Goal: Obtain resource: Download file/media

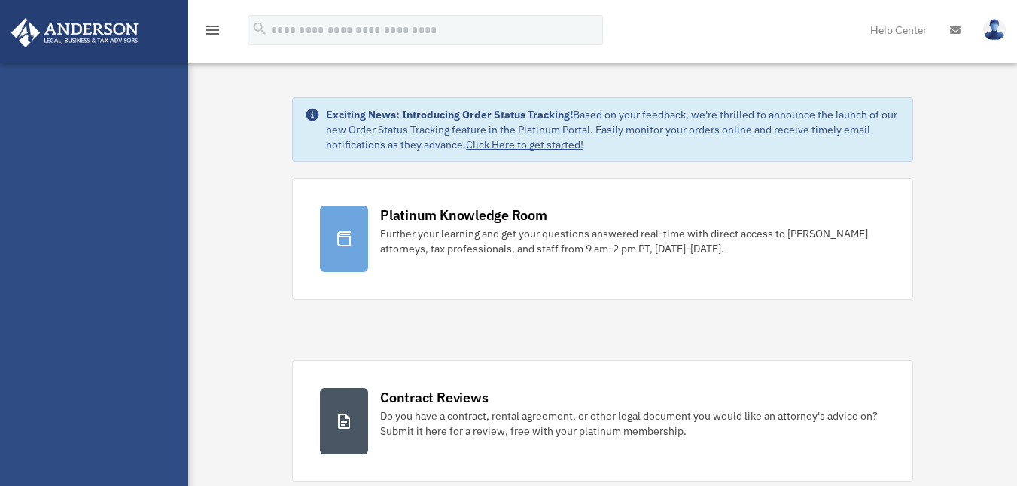
click at [366, 388] on div at bounding box center [344, 421] width 48 height 66
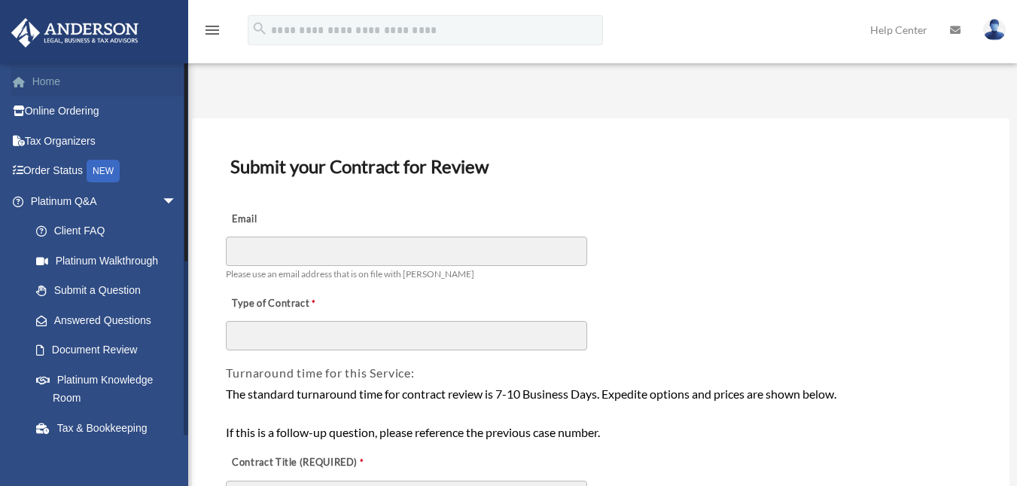
click at [49, 77] on link "Home" at bounding box center [105, 81] width 189 height 30
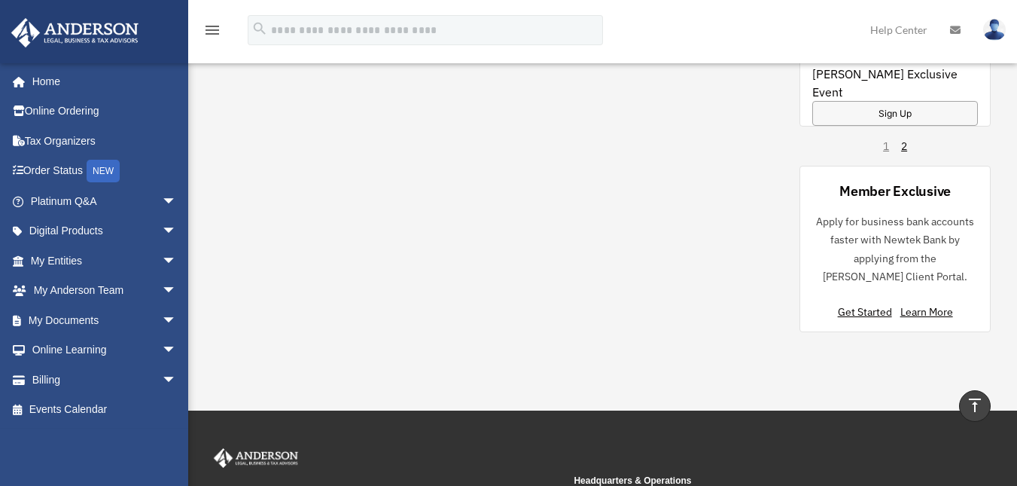
scroll to position [1364, 0]
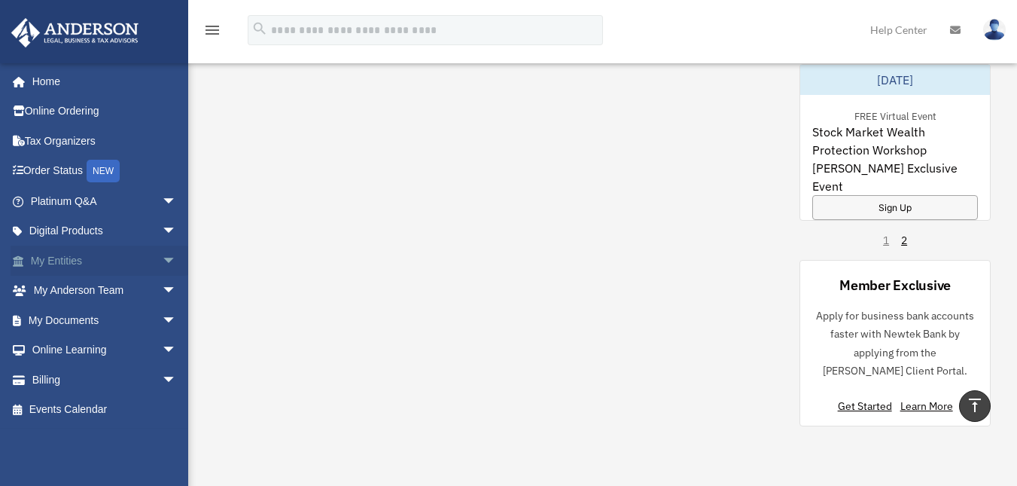
click at [44, 251] on link "My Entities arrow_drop_down" at bounding box center [105, 260] width 189 height 30
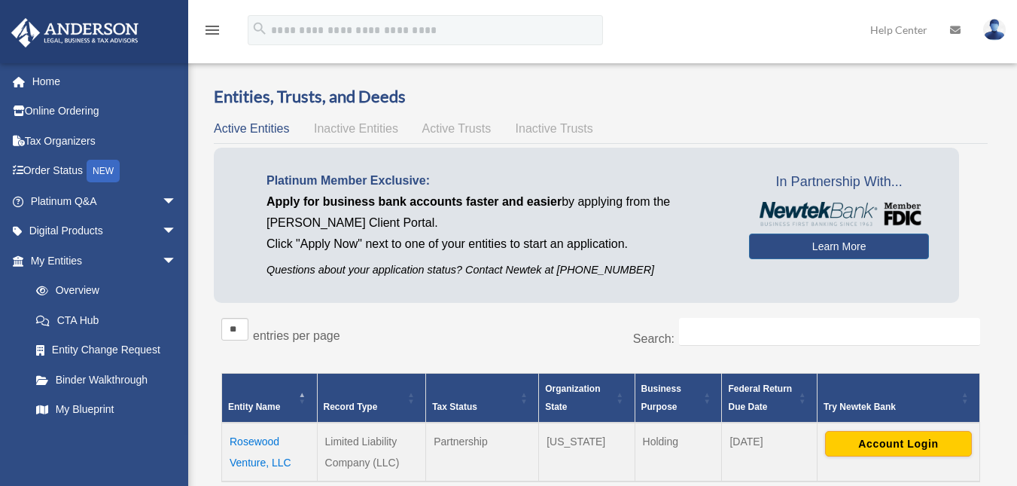
scroll to position [75, 0]
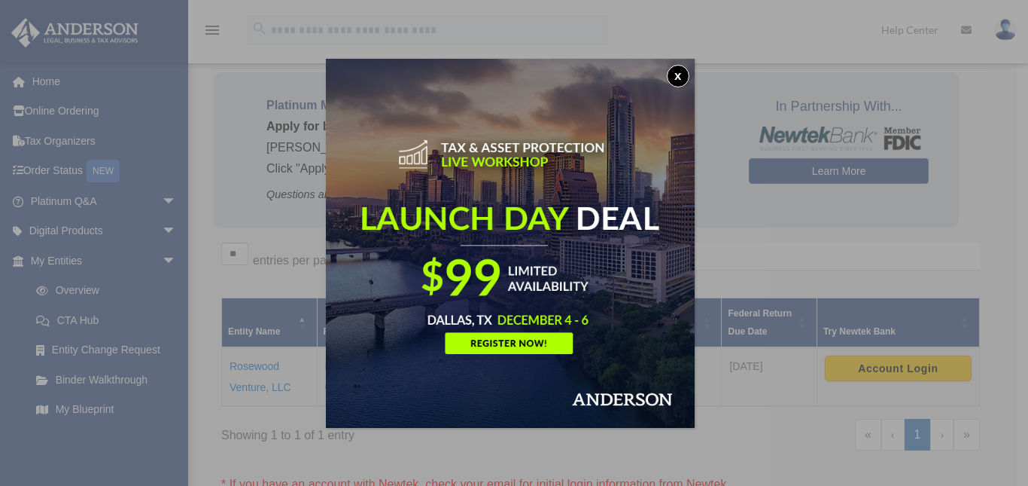
click at [690, 76] on button "x" at bounding box center [678, 76] width 23 height 23
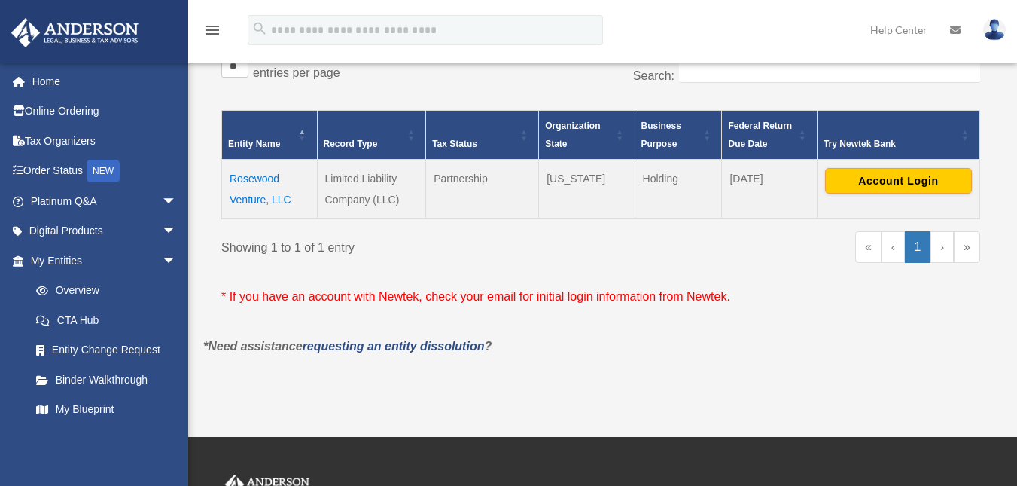
scroll to position [301, 0]
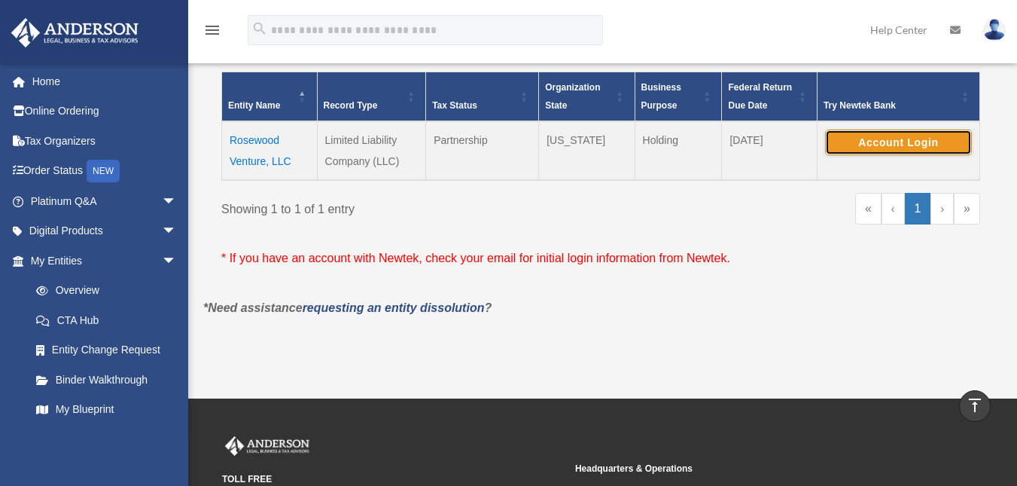
click at [904, 144] on button "Account Login" at bounding box center [898, 142] width 147 height 26
click at [874, 145] on button "Account Login" at bounding box center [898, 142] width 147 height 26
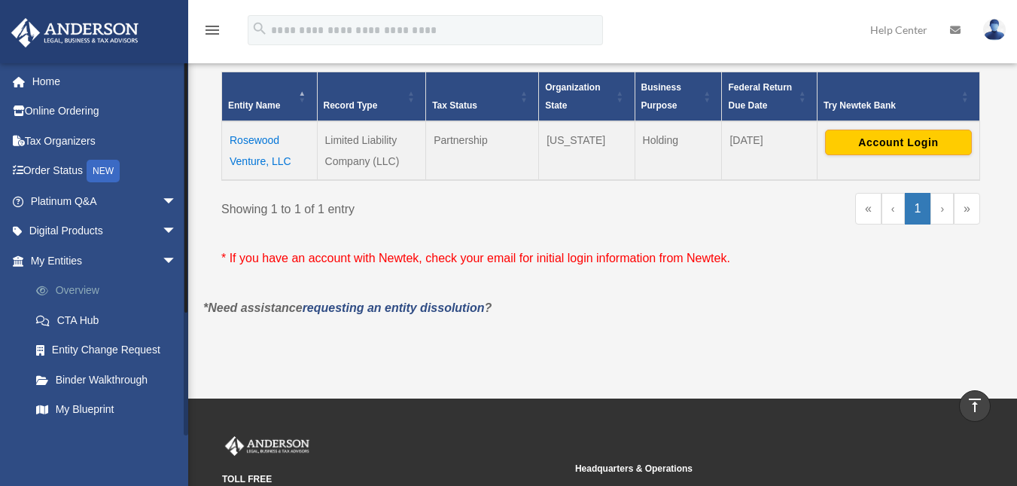
click at [78, 283] on link "Overview" at bounding box center [110, 291] width 178 height 30
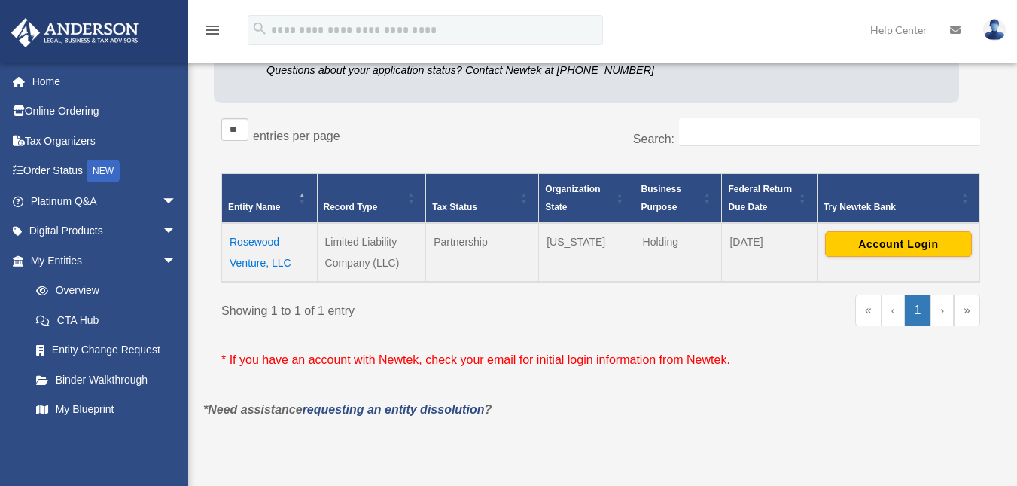
scroll to position [226, 0]
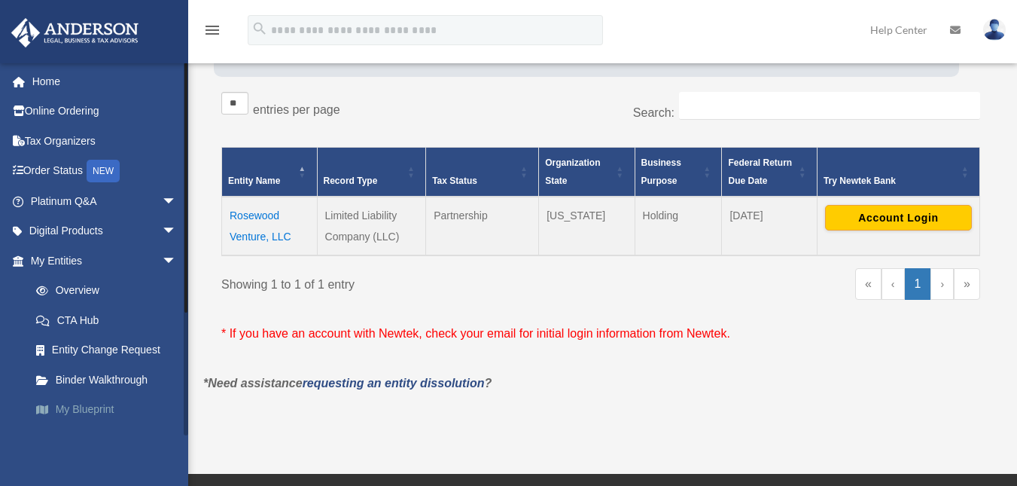
click at [94, 408] on link "My Blueprint" at bounding box center [110, 409] width 178 height 30
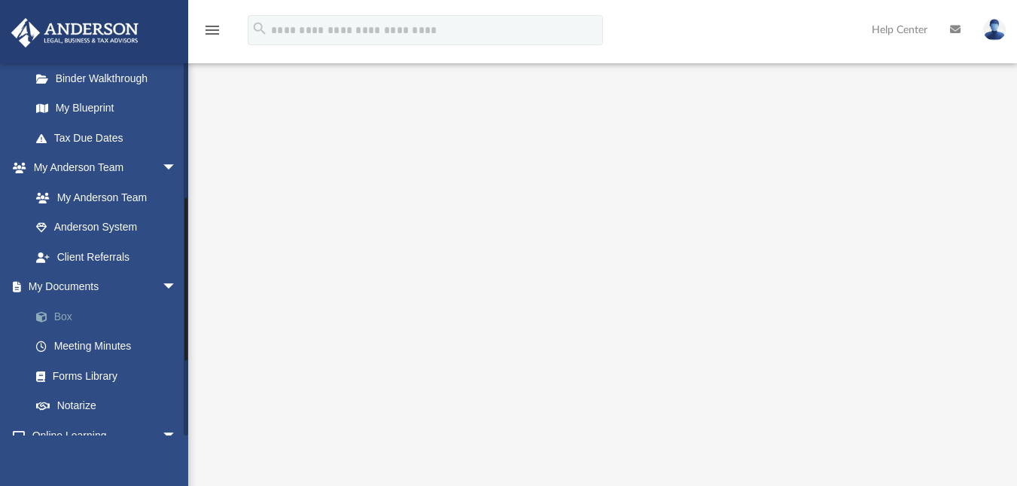
click at [64, 308] on link "Box" at bounding box center [110, 316] width 178 height 30
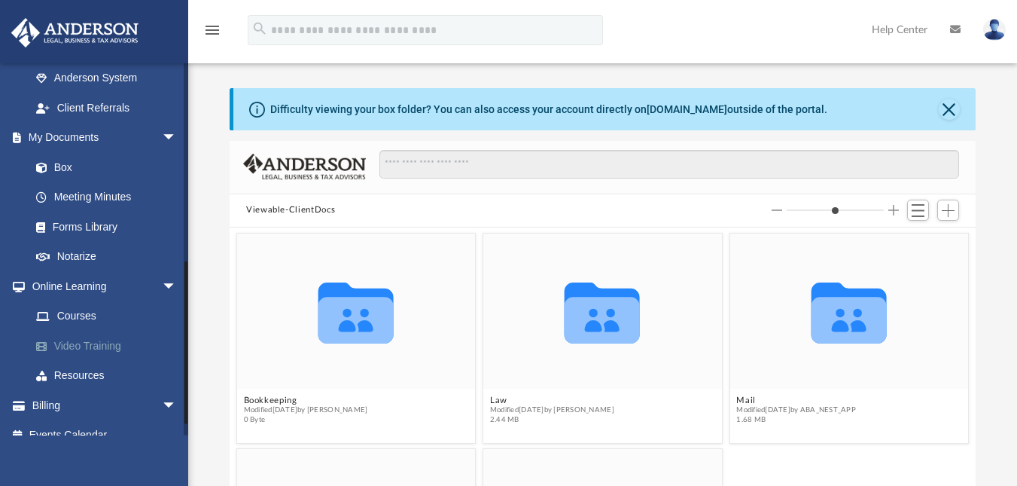
scroll to position [452, 0]
click at [759, 412] on span "Modified Wed Sep 17 2025 by ABA_NEST_APP" at bounding box center [796, 410] width 120 height 10
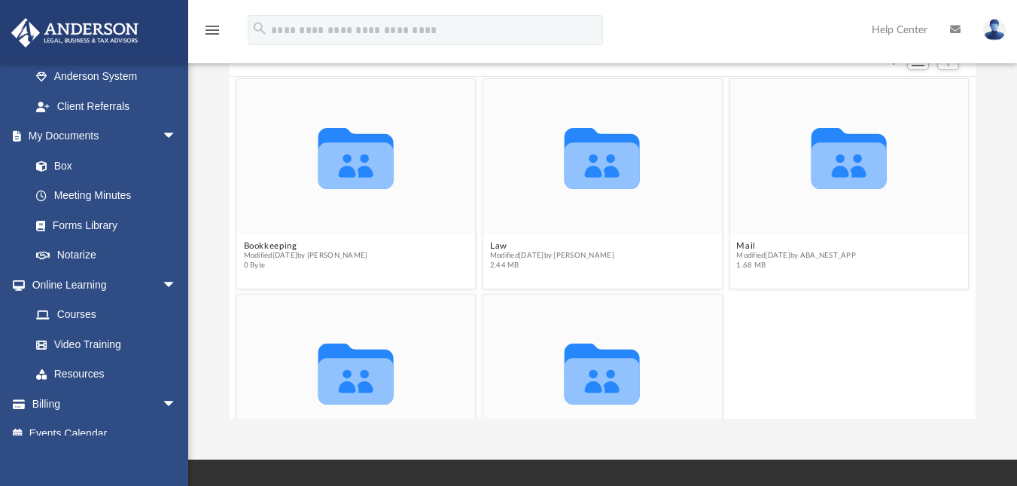
scroll to position [0, 0]
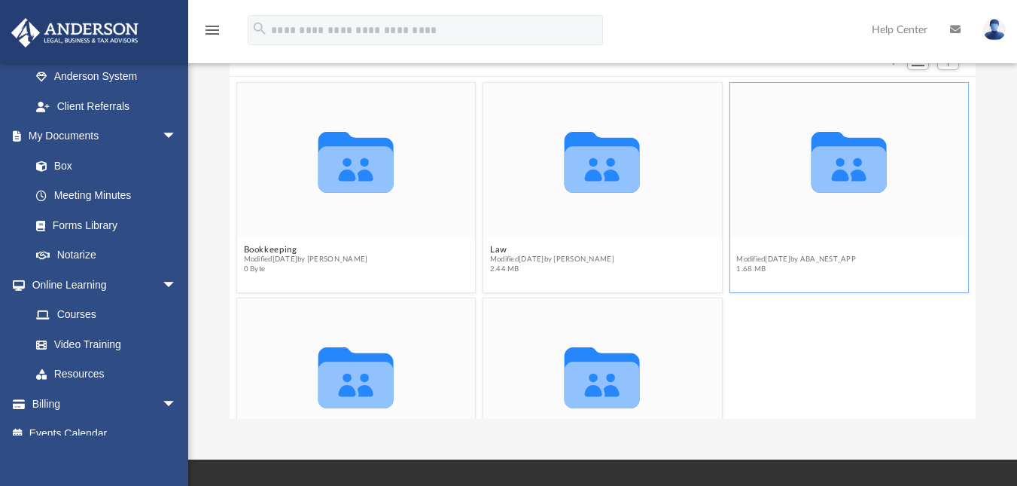
click at [781, 247] on button "Mail" at bounding box center [796, 249] width 120 height 10
click at [793, 186] on icon "Collaborated Folder" at bounding box center [849, 160] width 143 height 93
click at [795, 192] on icon "Collaborated Folder" at bounding box center [849, 160] width 143 height 93
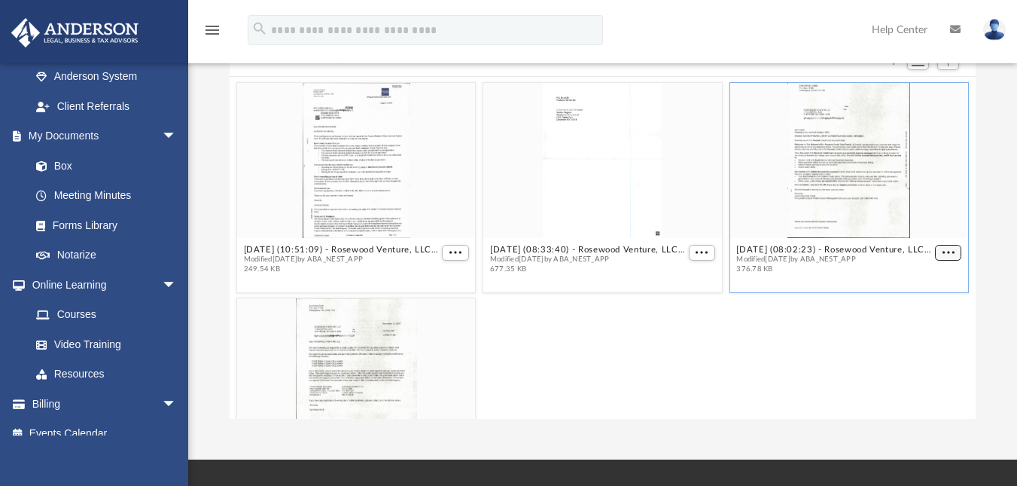
click at [943, 253] on span "More options" at bounding box center [949, 252] width 12 height 8
click at [917, 282] on li "Preview" at bounding box center [920, 279] width 44 height 16
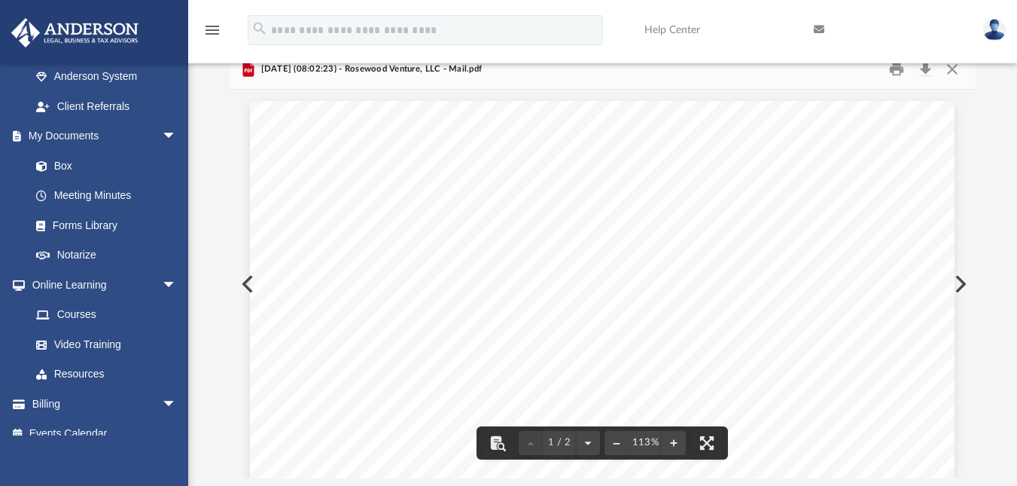
scroll to position [65, 0]
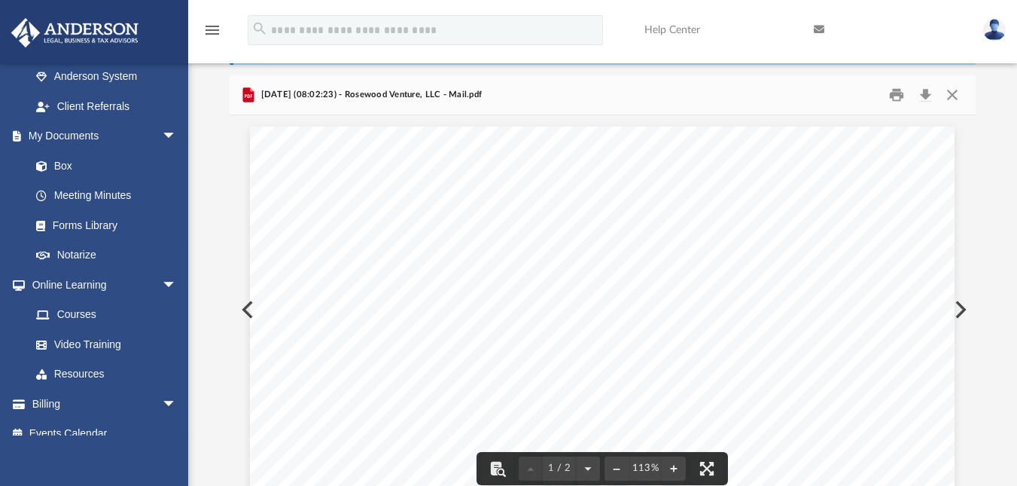
click at [956, 299] on button "Preview" at bounding box center [959, 309] width 33 height 42
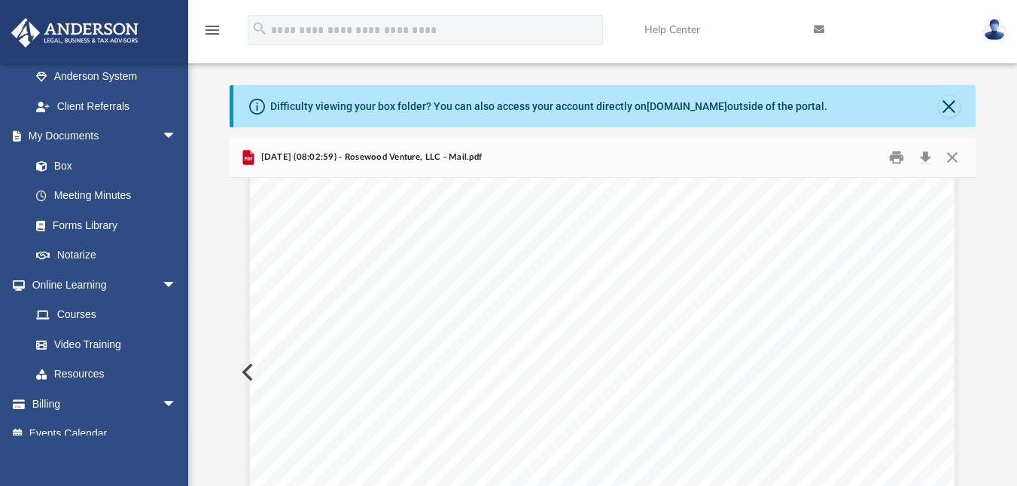
scroll to position [0, 0]
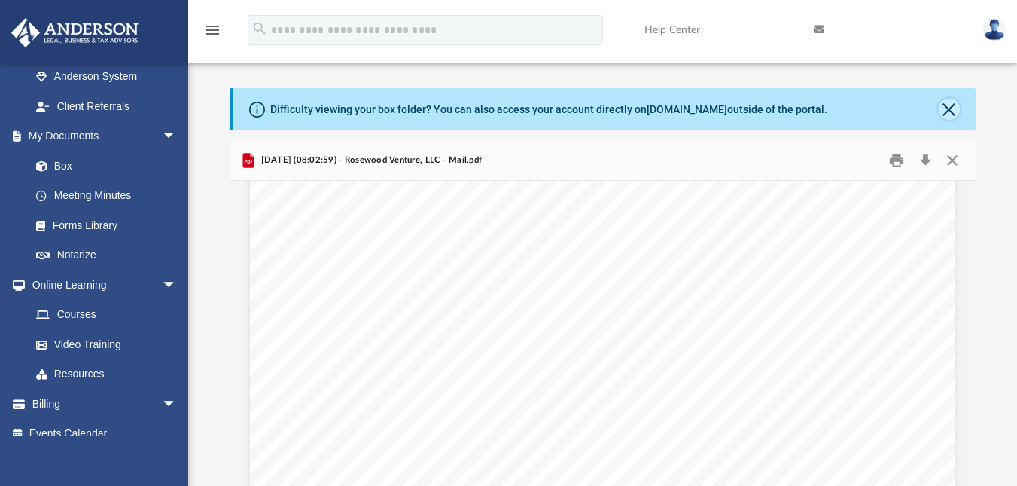
click at [946, 109] on button "Close" at bounding box center [949, 109] width 21 height 21
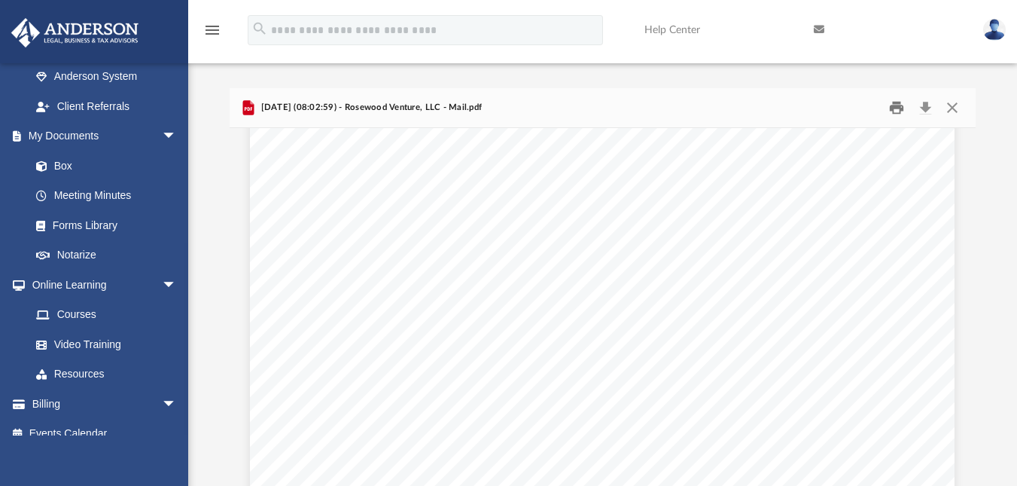
click at [897, 110] on button "Print" at bounding box center [897, 107] width 30 height 23
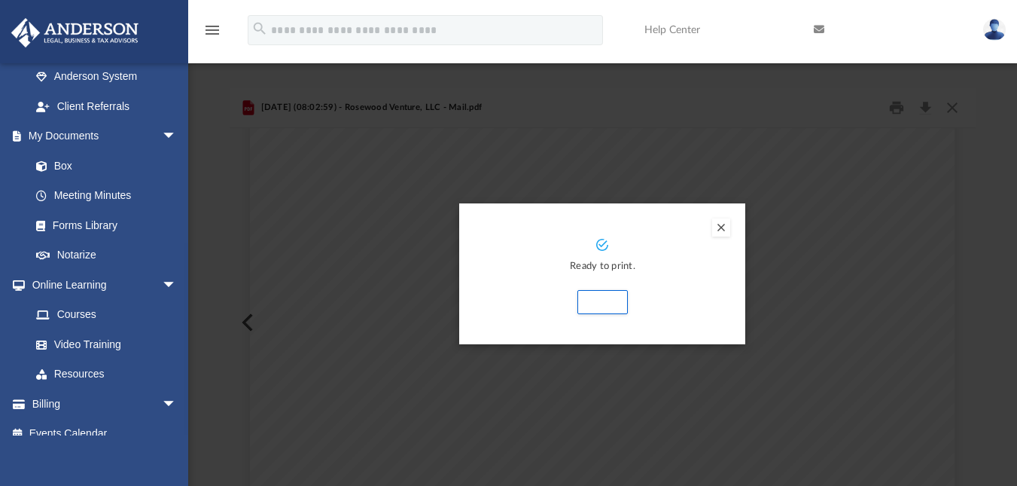
click at [722, 227] on button "Preview" at bounding box center [721, 227] width 18 height 18
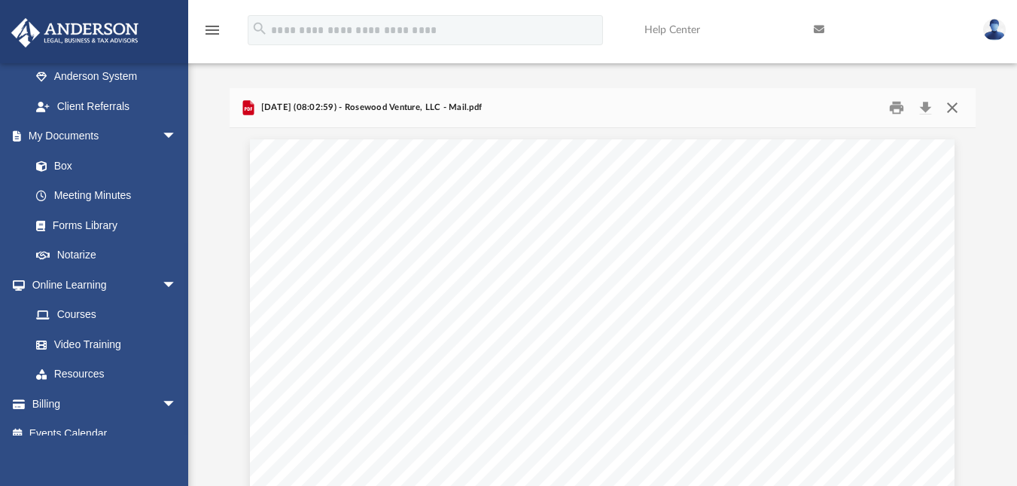
click at [952, 108] on button "Close" at bounding box center [952, 107] width 27 height 23
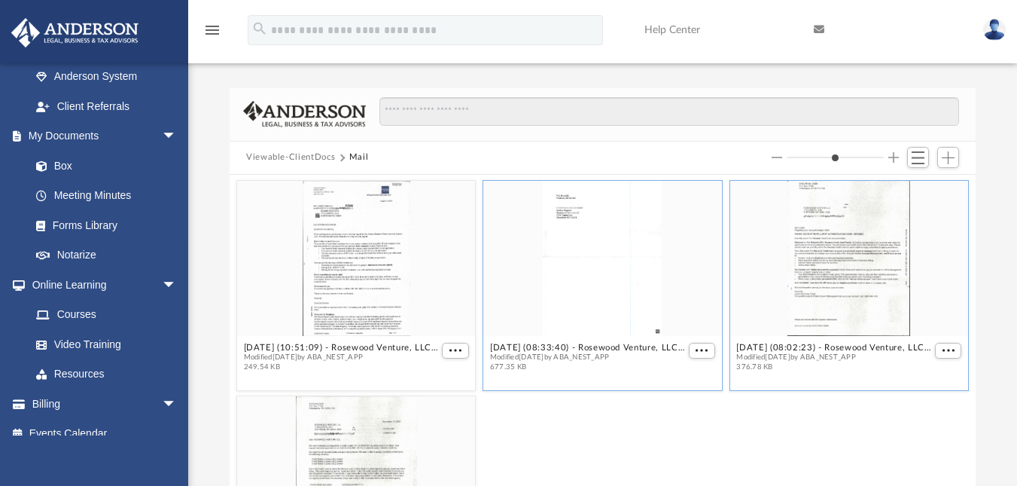
click at [575, 254] on div "grid" at bounding box center [602, 258] width 239 height 155
click at [696, 349] on span "More options" at bounding box center [702, 350] width 12 height 8
click at [680, 381] on li "Preview" at bounding box center [677, 377] width 44 height 16
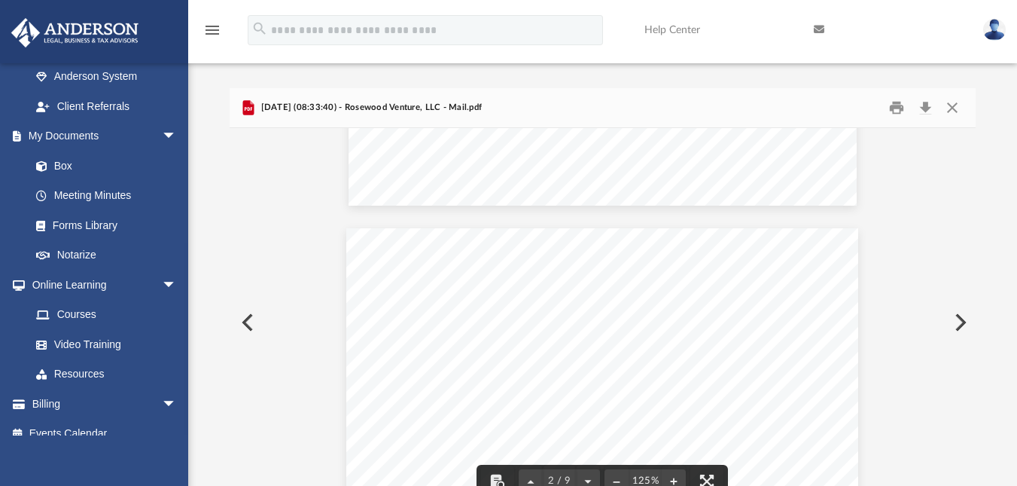
scroll to position [602, 0]
click at [894, 109] on button "Print" at bounding box center [897, 107] width 30 height 23
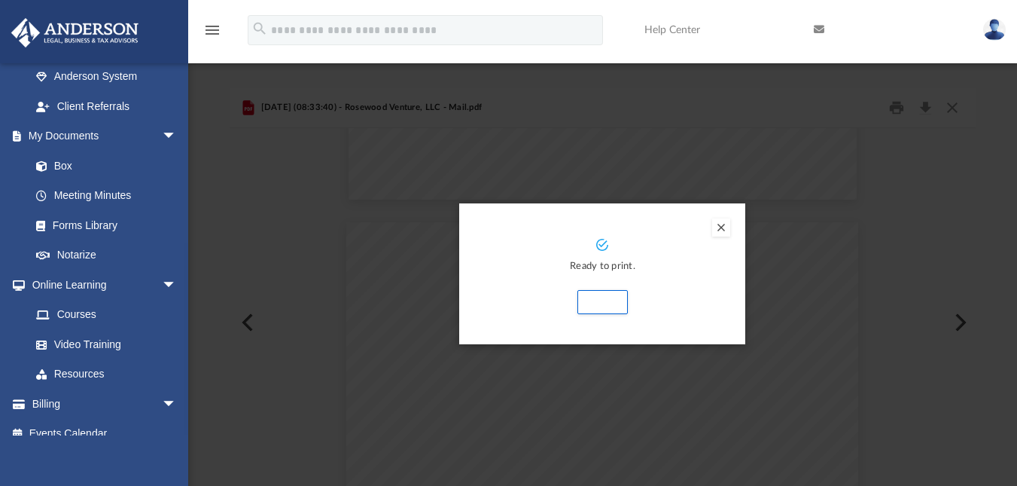
click at [722, 227] on button "Preview" at bounding box center [721, 227] width 18 height 18
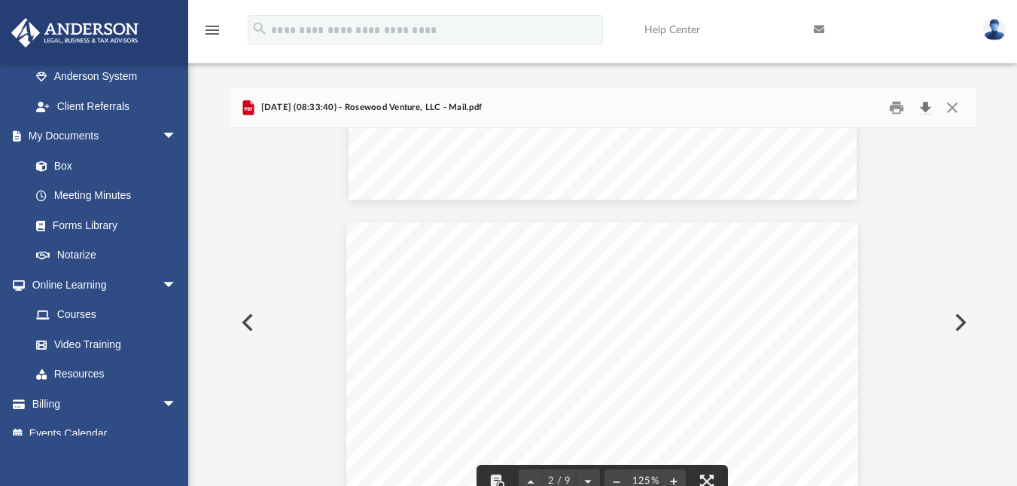
click at [924, 106] on button "Download" at bounding box center [925, 107] width 27 height 23
click at [955, 105] on button "Close" at bounding box center [952, 107] width 27 height 23
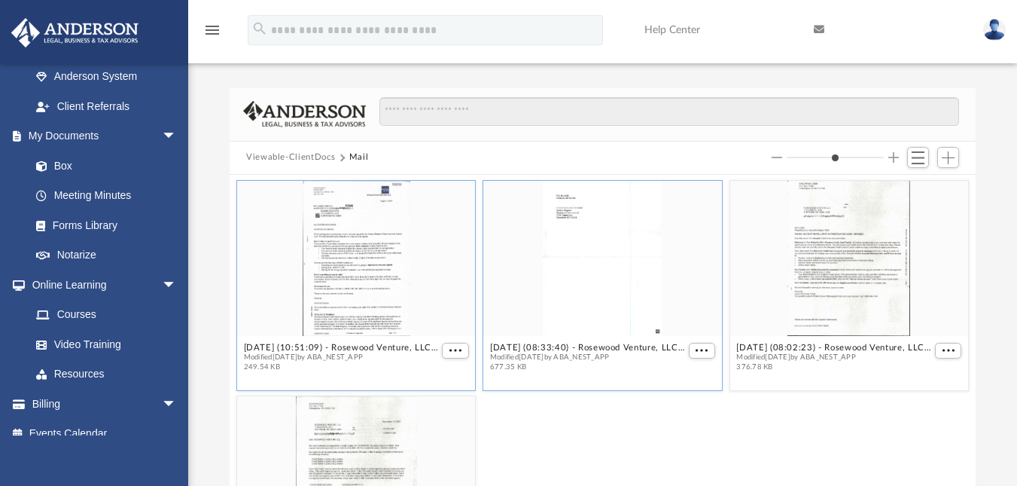
click at [376, 296] on div "grid" at bounding box center [356, 258] width 239 height 155
click at [453, 349] on span "More options" at bounding box center [455, 350] width 12 height 8
click at [429, 376] on li "Preview" at bounding box center [435, 377] width 44 height 16
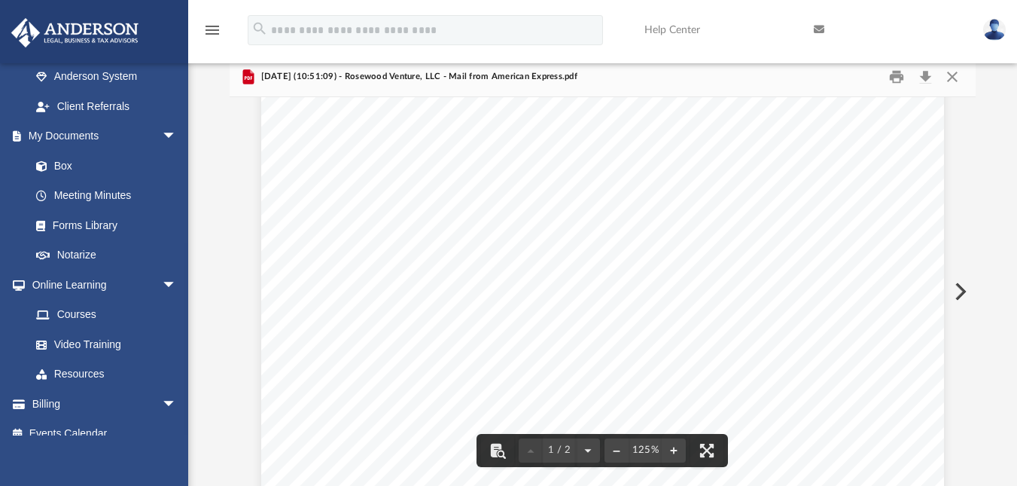
scroll to position [0, 0]
click at [927, 80] on button "Download" at bounding box center [925, 76] width 27 height 23
click at [954, 78] on button "Close" at bounding box center [952, 76] width 27 height 23
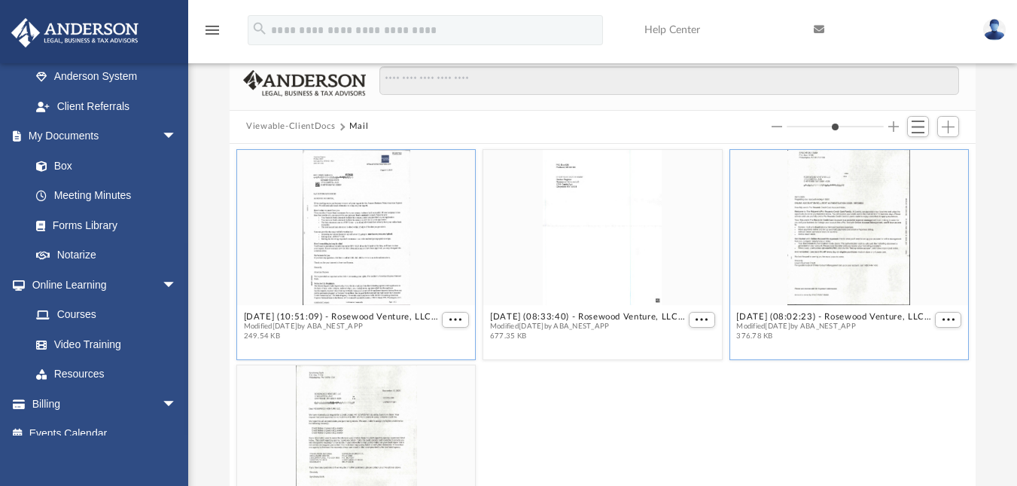
click at [851, 248] on div "grid" at bounding box center [849, 227] width 239 height 155
click at [943, 317] on span "More options" at bounding box center [949, 319] width 12 height 8
click at [923, 344] on li "Preview" at bounding box center [920, 346] width 44 height 16
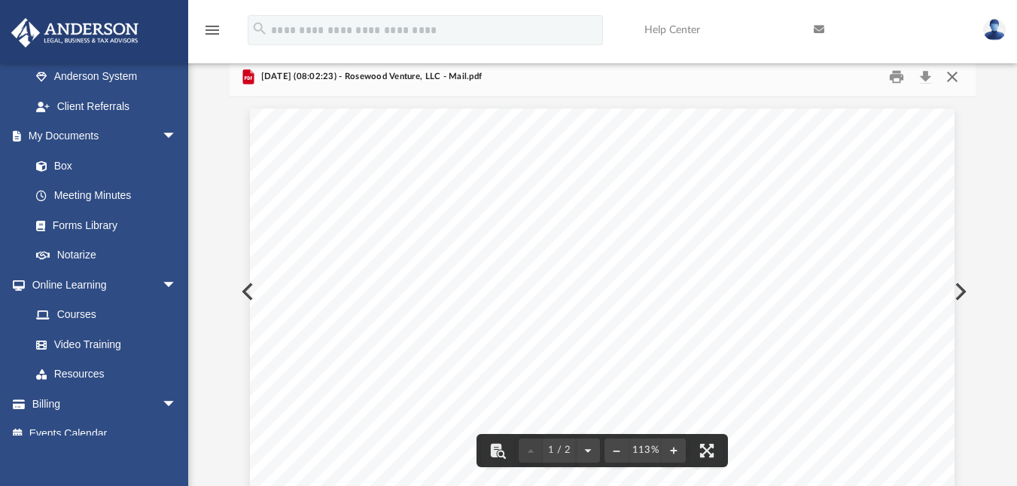
click at [955, 78] on button "Close" at bounding box center [952, 76] width 27 height 23
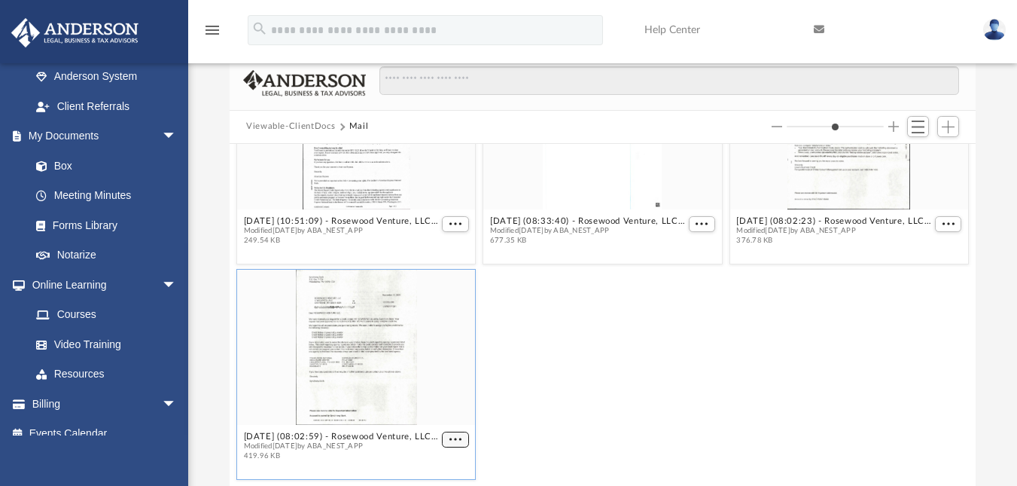
scroll to position [89, 0]
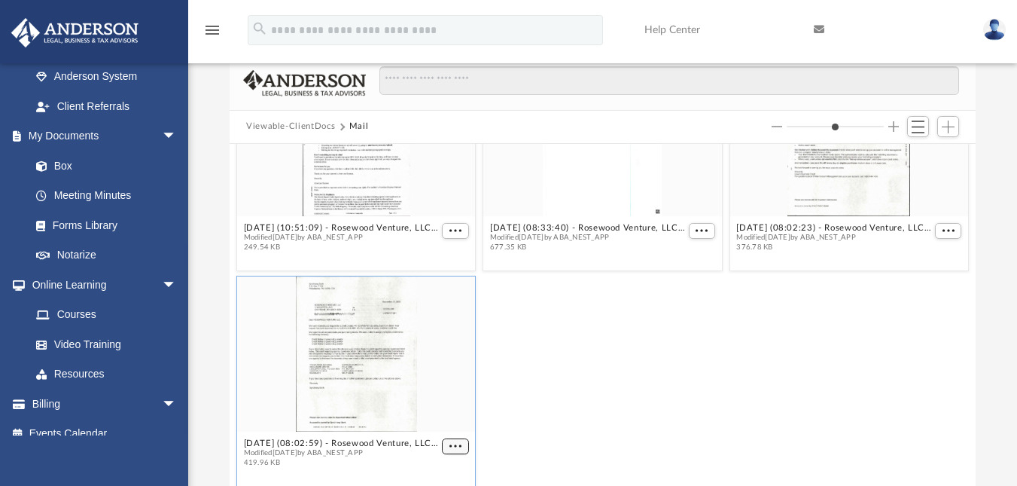
click at [449, 440] on button "More options" at bounding box center [455, 445] width 27 height 16
click at [423, 389] on li "Preview" at bounding box center [435, 392] width 44 height 16
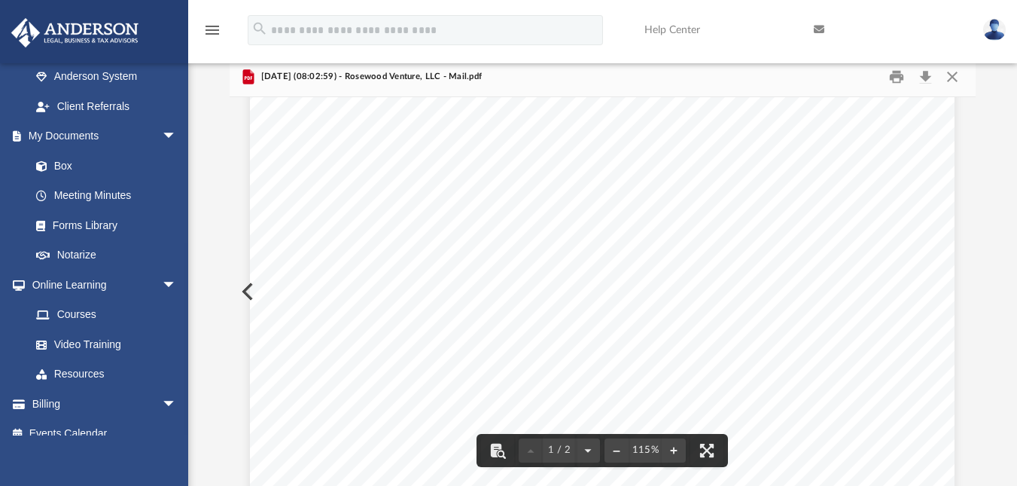
scroll to position [0, 0]
click at [950, 74] on button "Close" at bounding box center [952, 76] width 27 height 23
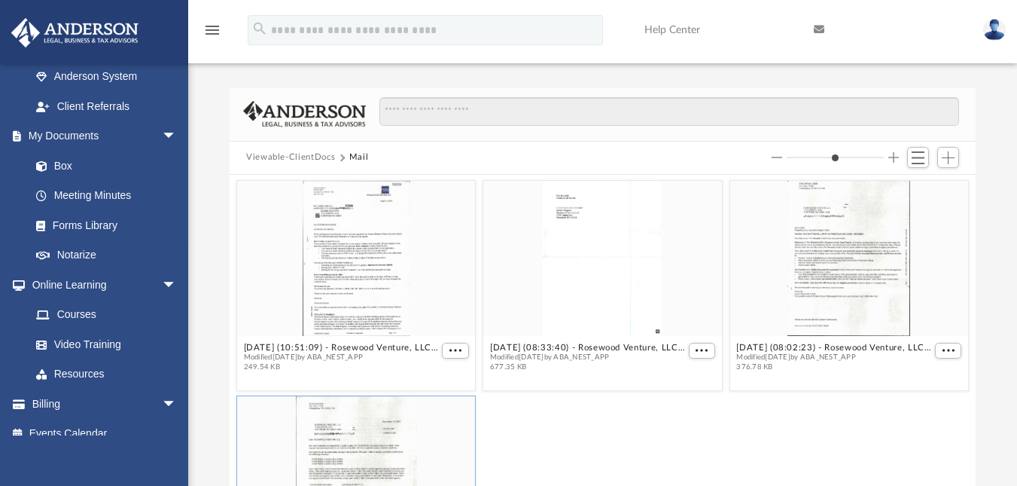
drag, startPoint x: 787, startPoint y: 160, endPoint x: 799, endPoint y: 162, distance: 12.3
click at [799, 162] on input "Column size" at bounding box center [835, 157] width 97 height 11
drag, startPoint x: 790, startPoint y: 157, endPoint x: 800, endPoint y: 157, distance: 10.5
click at [800, 157] on input "Column size" at bounding box center [835, 157] width 97 height 11
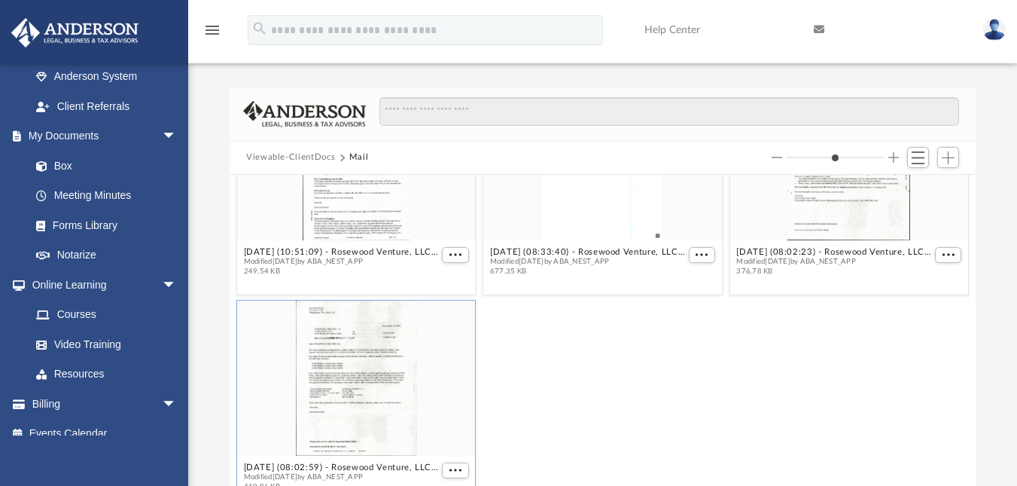
click at [359, 153] on button "Mail" at bounding box center [359, 158] width 20 height 14
type input "*"
click at [82, 190] on link "Meeting Minutes" at bounding box center [110, 196] width 178 height 30
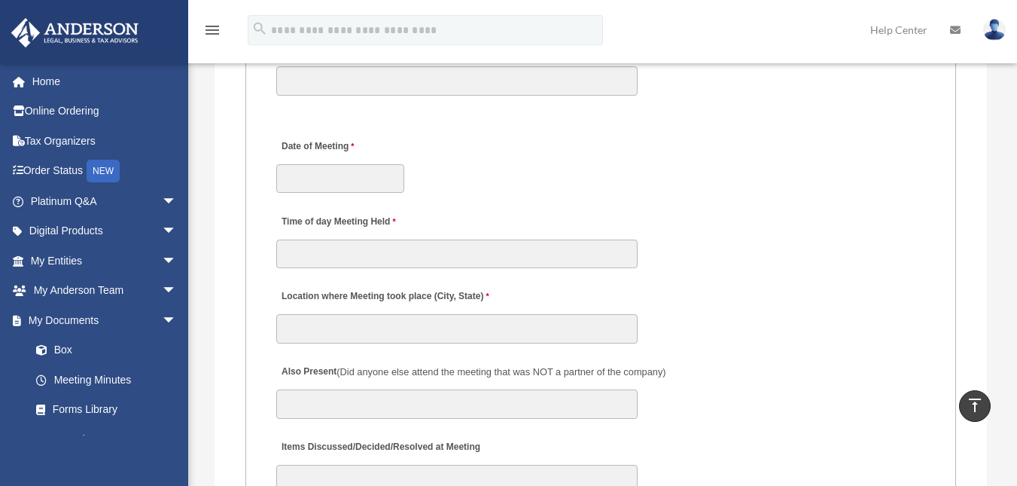
scroll to position [2334, 0]
click at [100, 401] on link "Forms Library" at bounding box center [110, 409] width 178 height 30
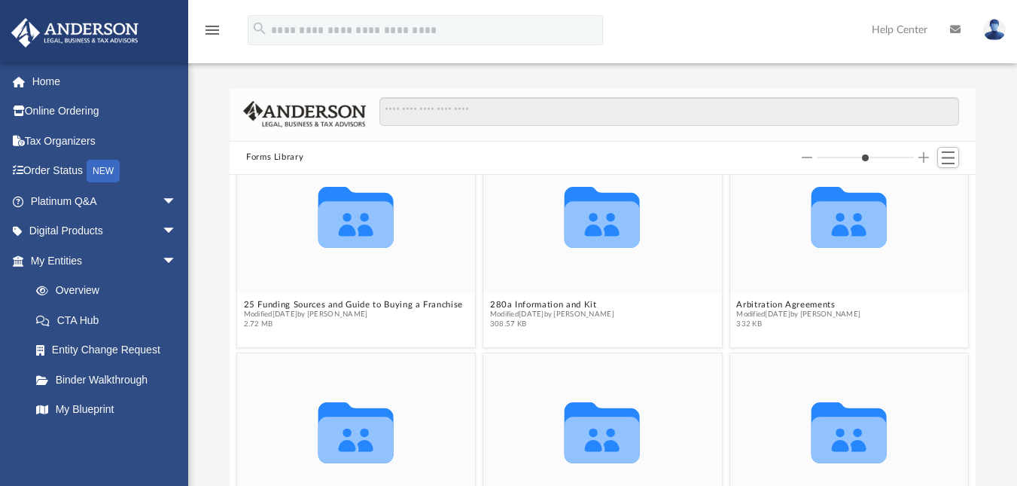
scroll to position [151, 0]
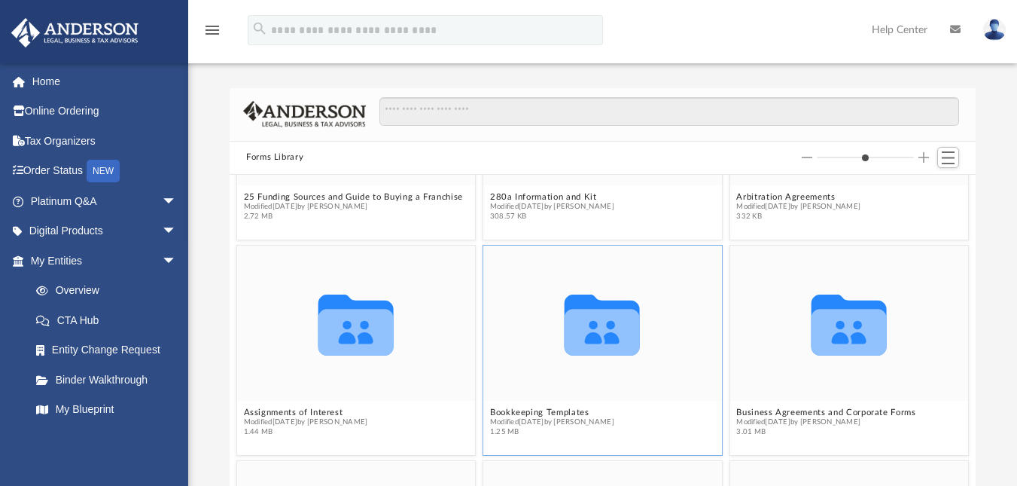
click at [583, 382] on div "Collaborated Folder" at bounding box center [602, 322] width 239 height 155
click at [597, 340] on icon "grid" at bounding box center [602, 332] width 75 height 47
click at [650, 410] on figcaption "Bookkeeping Templates Modified Mon Jan 30 2023 by Mary Acree 1.25 MB" at bounding box center [602, 421] width 239 height 40
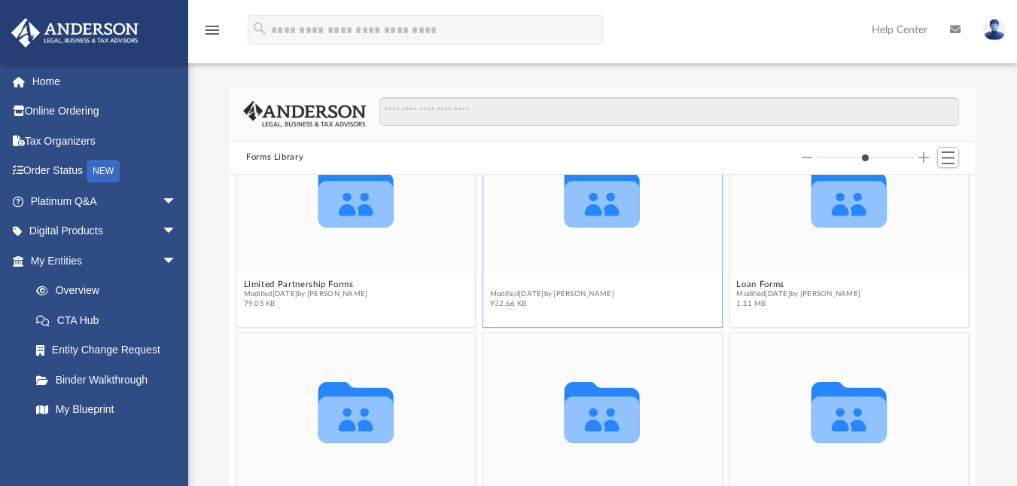
scroll to position [1292, 0]
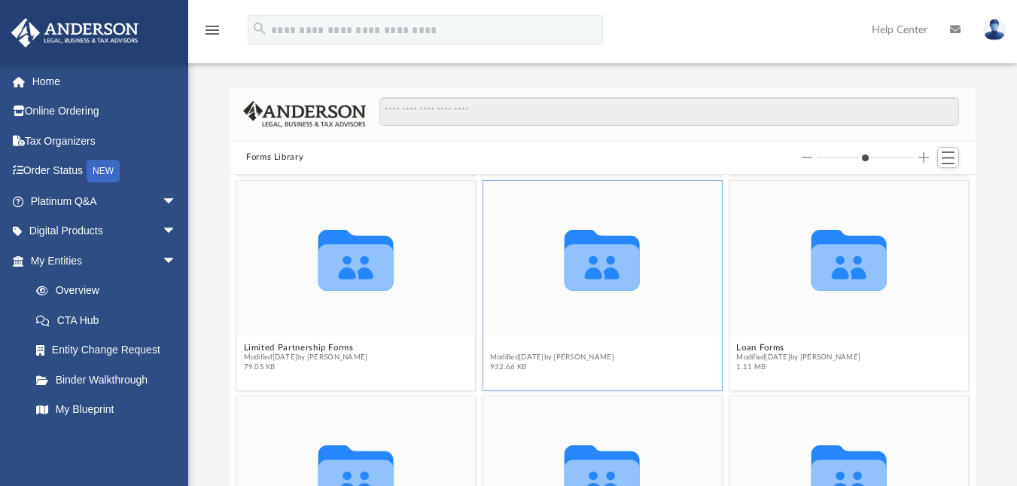
click at [535, 284] on figure "Collaborated Folder LLC Forms Modified Wed Jan 11 2023 by Mary Acree 932.66 KB" at bounding box center [602, 279] width 239 height 196
click at [532, 347] on button "LLC Forms" at bounding box center [552, 347] width 124 height 10
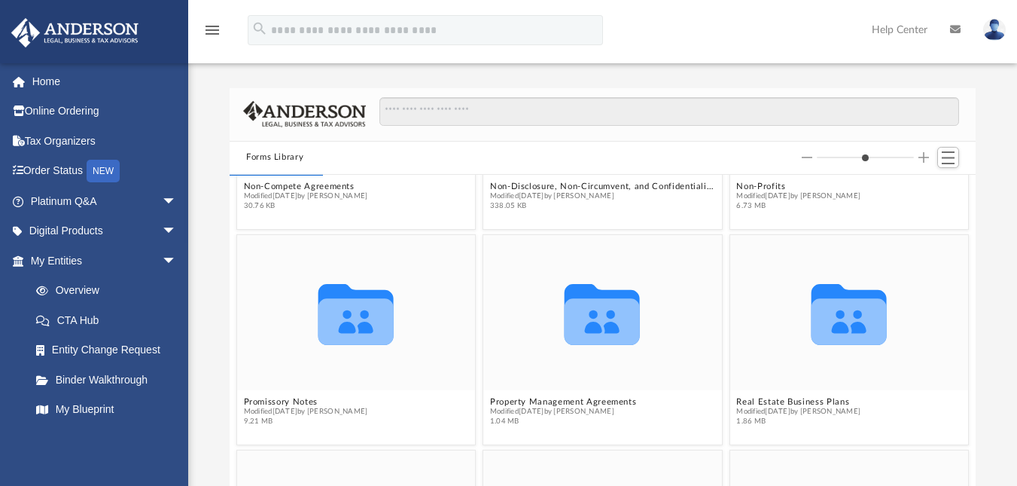
scroll to position [0, 0]
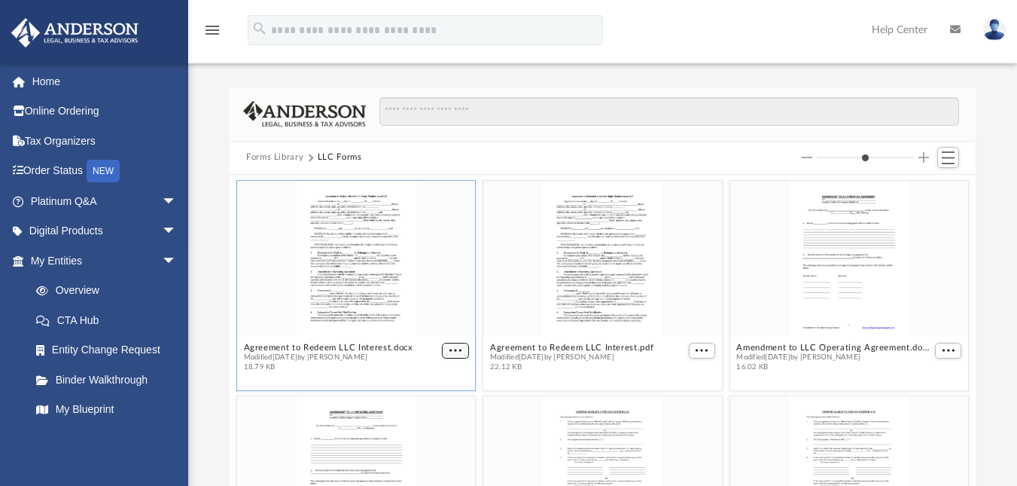
click at [449, 348] on span "More options" at bounding box center [455, 350] width 12 height 8
click at [433, 370] on li "Preview" at bounding box center [435, 377] width 44 height 16
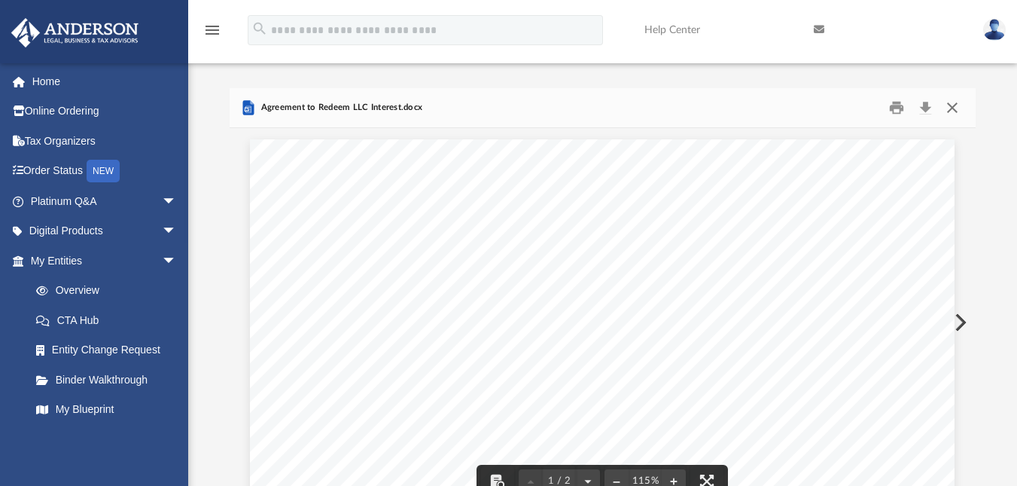
click at [947, 105] on button "Close" at bounding box center [952, 107] width 27 height 23
type input "*"
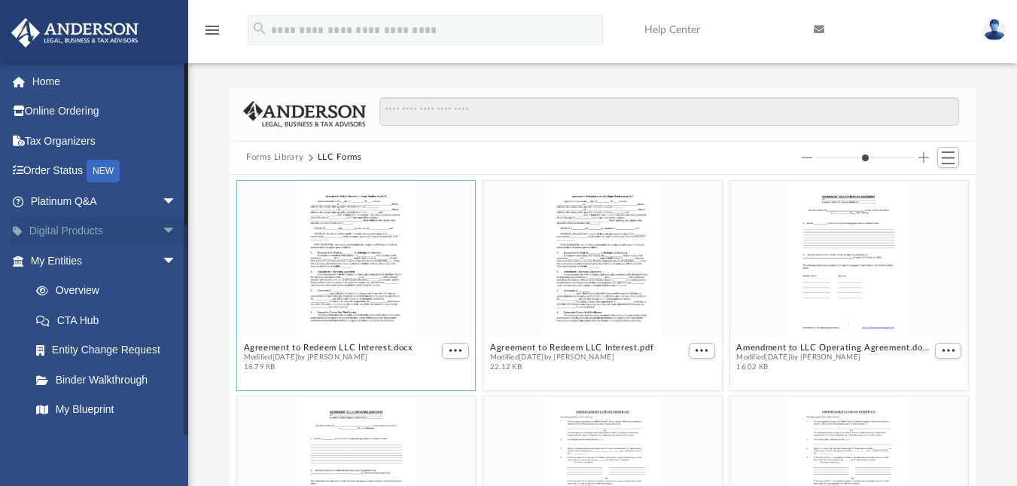
click at [162, 230] on span "arrow_drop_down" at bounding box center [177, 231] width 30 height 31
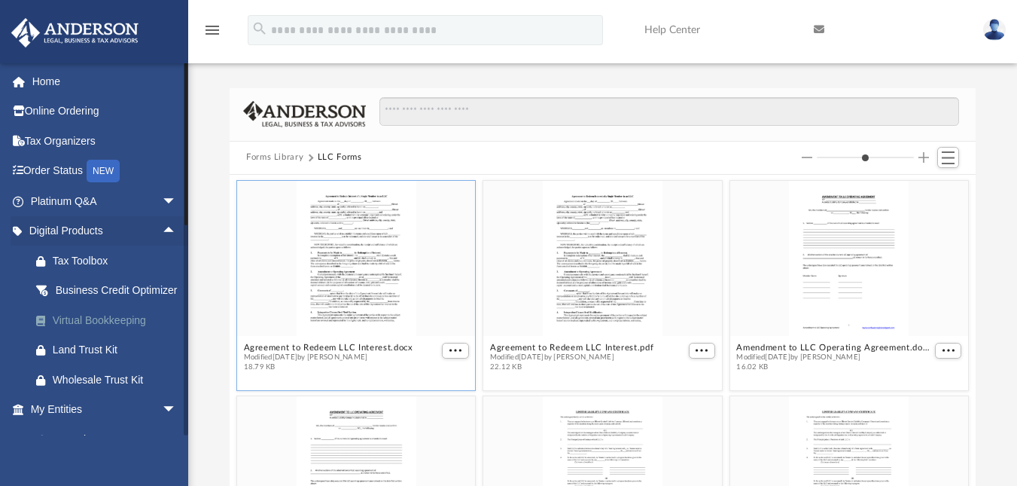
click at [116, 330] on div "Virtual Bookkeeping" at bounding box center [117, 320] width 128 height 19
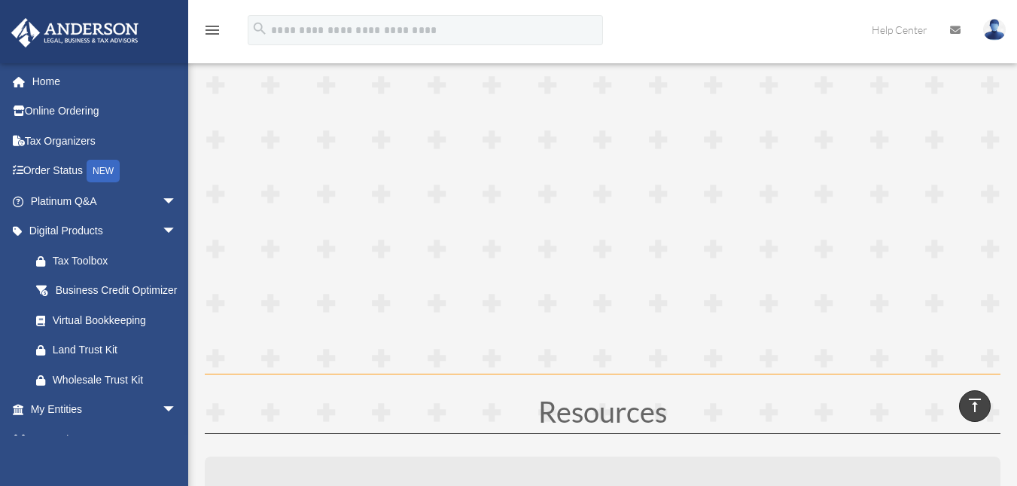
scroll to position [4065, 0]
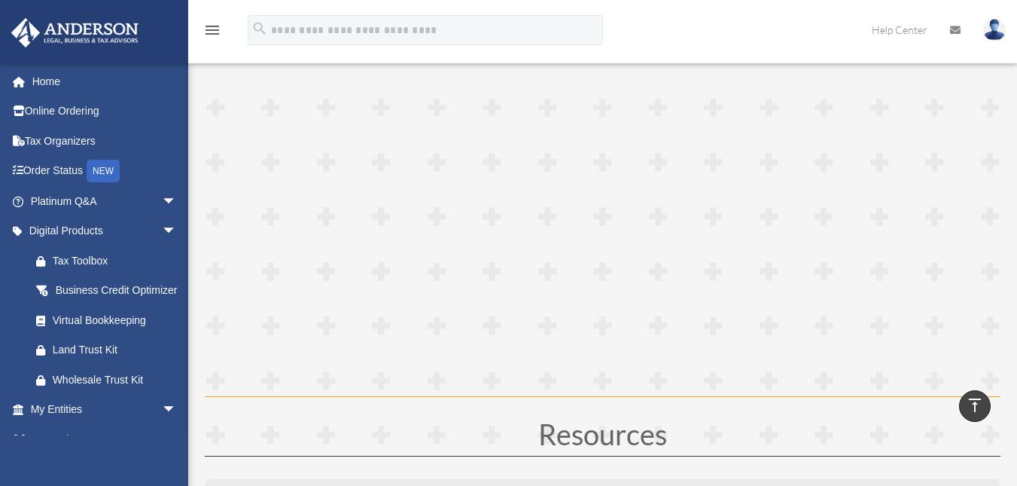
click at [842, 16] on div "menu search Site Menu add [EMAIL_ADDRESS][DOMAIN_NAME] My Profile Reset Passwor…" at bounding box center [508, 36] width 994 height 51
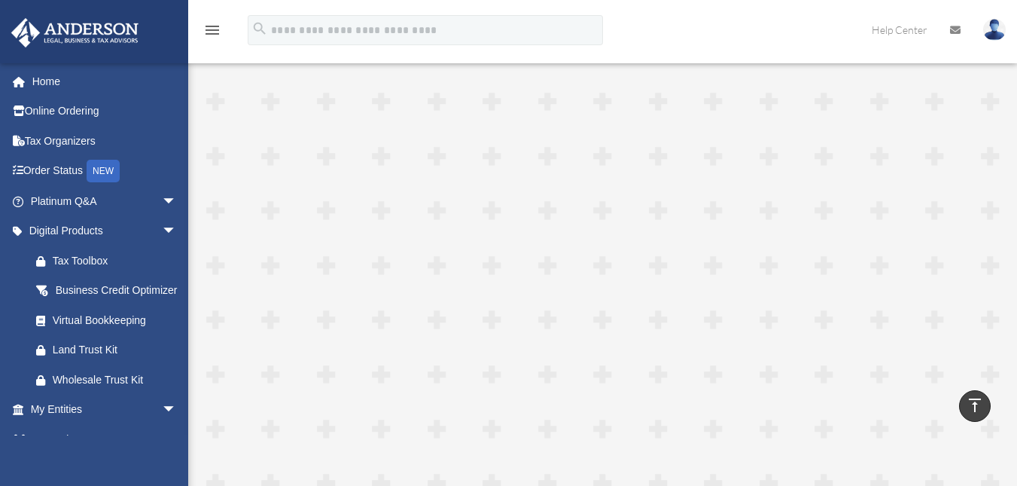
scroll to position [2379, 0]
click at [123, 298] on div "Business Credit Optimizer" at bounding box center [117, 290] width 128 height 19
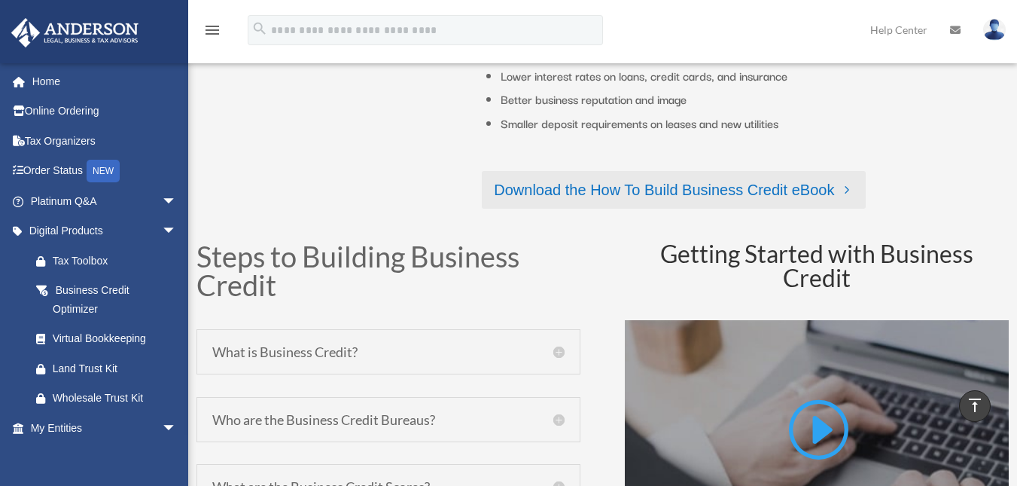
scroll to position [527, 0]
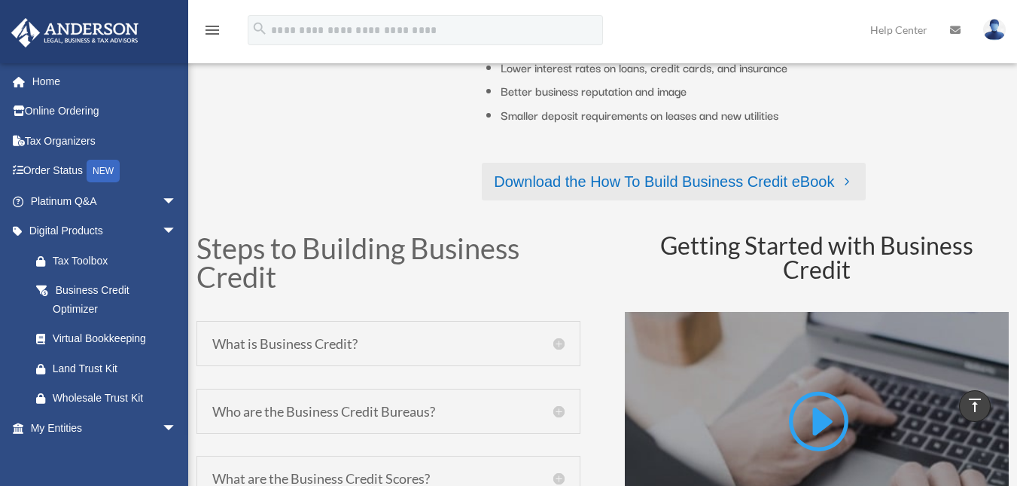
click at [686, 184] on link "Download the How To Build Business Credit eBook" at bounding box center [674, 182] width 384 height 38
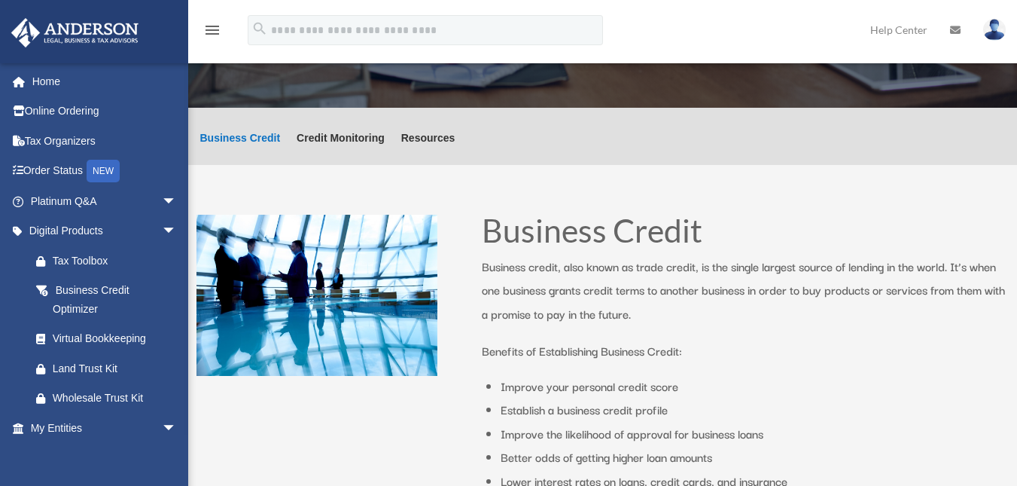
scroll to position [0, 0]
